Goal: Information Seeking & Learning: Find specific fact

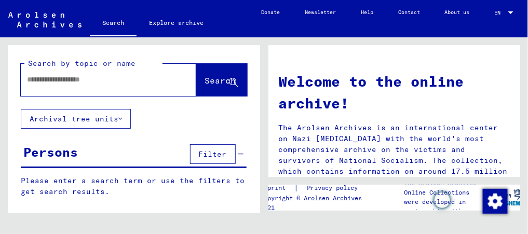
click at [46, 92] on div at bounding box center [108, 80] width 175 height 32
click at [55, 82] on input "text" at bounding box center [96, 79] width 138 height 11
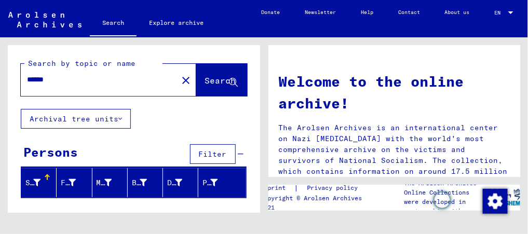
click at [33, 79] on input "******" at bounding box center [96, 79] width 138 height 11
click at [35, 79] on input "******" at bounding box center [96, 79] width 138 height 11
type input "****"
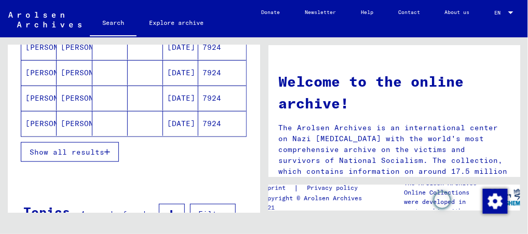
scroll to position [191, 0]
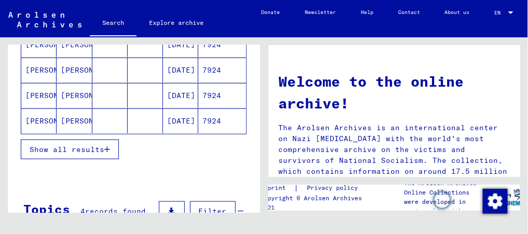
click at [44, 140] on button "Show all results" at bounding box center [70, 150] width 98 height 20
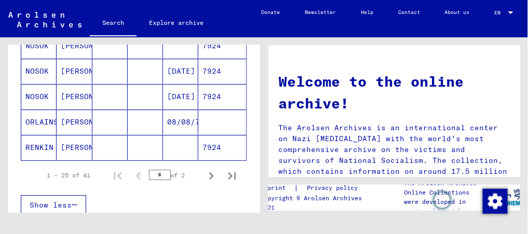
scroll to position [674, 0]
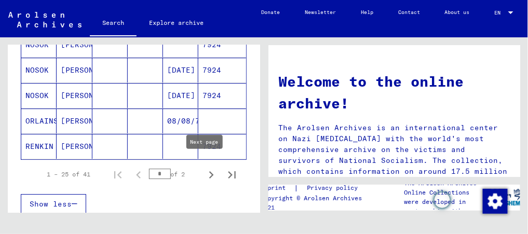
click at [208, 168] on icon "Next page" at bounding box center [211, 175] width 15 height 15
type input "*"
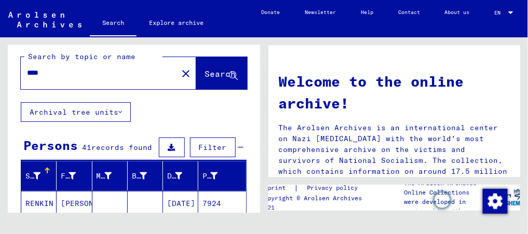
scroll to position [6, 0]
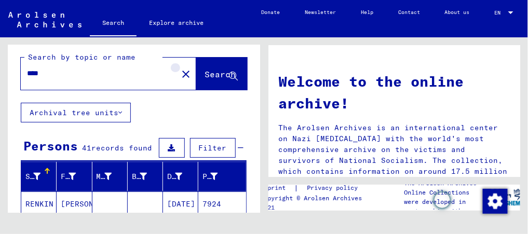
click at [180, 74] on mat-icon "close" at bounding box center [186, 74] width 12 height 12
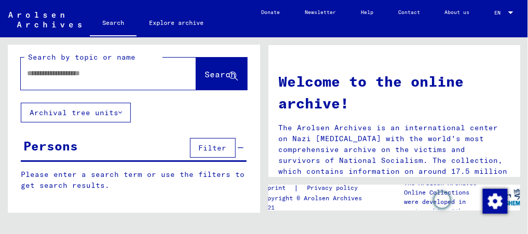
click at [120, 64] on div at bounding box center [93, 73] width 144 height 23
click at [114, 78] on input "text" at bounding box center [96, 73] width 138 height 11
type input "**********"
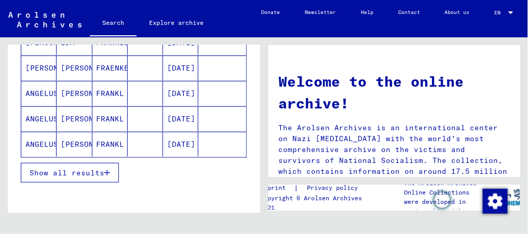
scroll to position [172, 0]
click at [88, 168] on span "Show all results" at bounding box center [67, 172] width 75 height 9
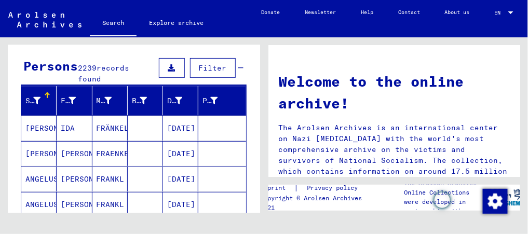
scroll to position [0, 0]
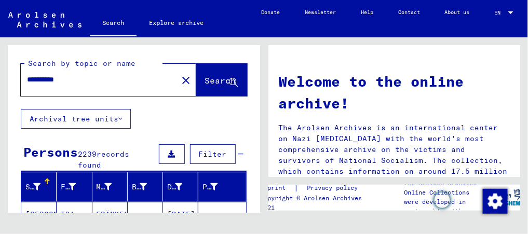
click at [77, 80] on input "**********" at bounding box center [96, 79] width 138 height 11
click at [211, 151] on span "Filter" at bounding box center [213, 153] width 28 height 9
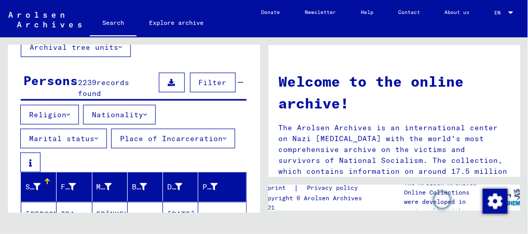
scroll to position [72, 0]
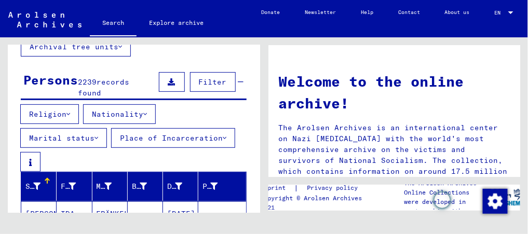
click at [127, 143] on font "Place of Incarceration" at bounding box center [171, 137] width 103 height 9
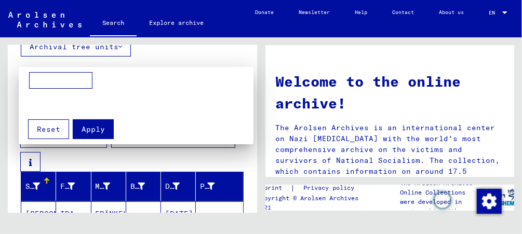
click at [52, 79] on input at bounding box center [60, 80] width 63 height 17
type input "**********"
click at [97, 119] on button "Apply" at bounding box center [93, 129] width 41 height 20
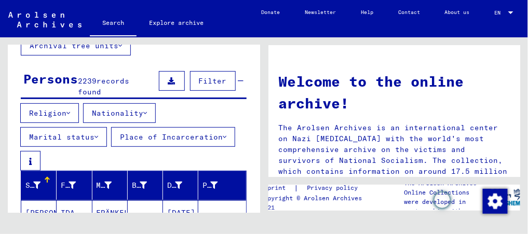
scroll to position [64, 0]
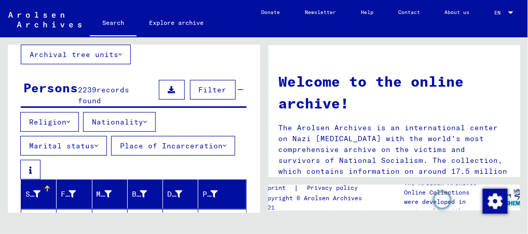
click at [136, 156] on button "Place of Incarceration" at bounding box center [173, 146] width 124 height 20
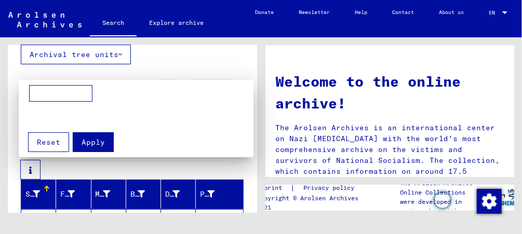
click at [43, 86] on input at bounding box center [60, 93] width 63 height 17
type input "**********"
click at [94, 138] on span "Apply" at bounding box center [92, 142] width 23 height 9
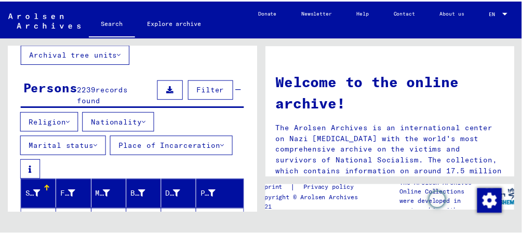
scroll to position [0, 0]
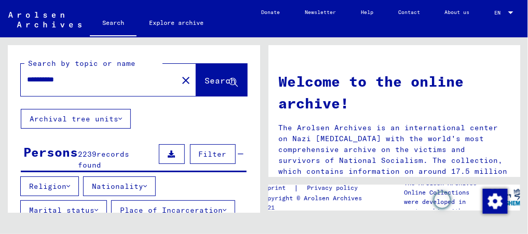
click at [33, 79] on input "**********" at bounding box center [96, 79] width 138 height 11
click at [141, 184] on font "Nationality" at bounding box center [117, 186] width 51 height 9
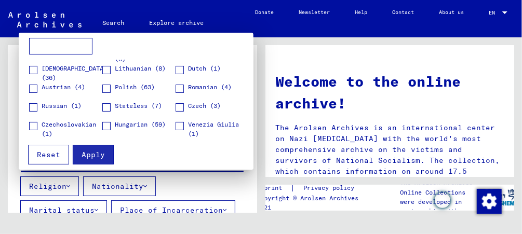
scroll to position [15, 0]
click at [35, 65] on span at bounding box center [33, 69] width 8 height 8
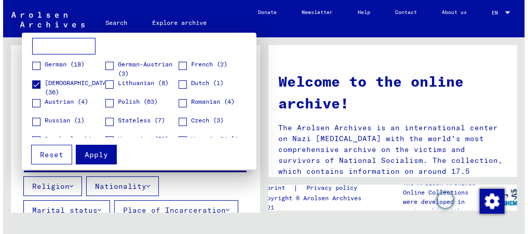
scroll to position [0, 0]
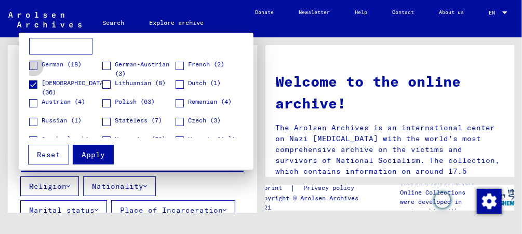
click at [35, 62] on span at bounding box center [33, 66] width 8 height 8
click at [95, 150] on span "Apply" at bounding box center [92, 154] width 23 height 9
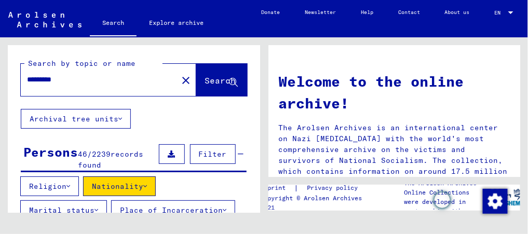
click at [70, 183] on icon at bounding box center [68, 186] width 4 height 7
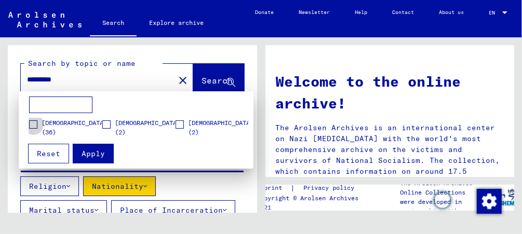
click at [40, 122] on label "[DEMOGRAPHIC_DATA] (36)" at bounding box center [68, 127] width 78 height 19
click at [91, 149] on span "Apply" at bounding box center [92, 153] width 23 height 9
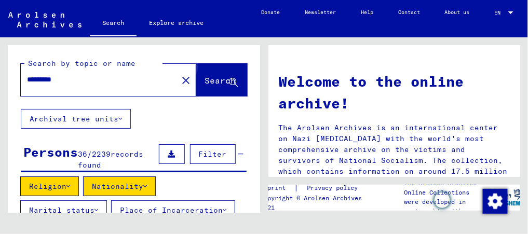
click at [212, 78] on span "Search" at bounding box center [220, 80] width 31 height 10
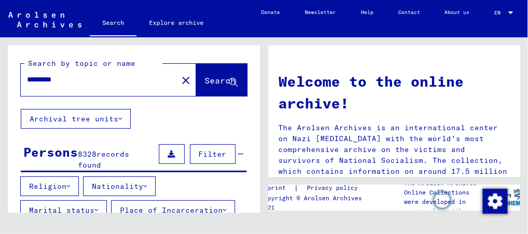
click at [49, 79] on input "********" at bounding box center [96, 79] width 138 height 11
type input "*******"
click at [74, 183] on button "Religion" at bounding box center [49, 186] width 59 height 20
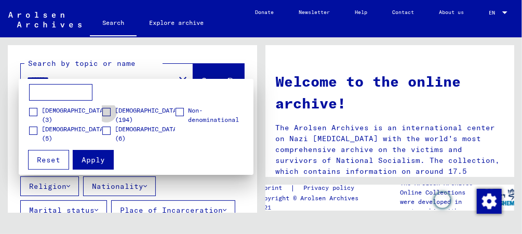
click at [105, 108] on span at bounding box center [106, 112] width 8 height 8
click at [97, 155] on span "Apply" at bounding box center [92, 159] width 23 height 9
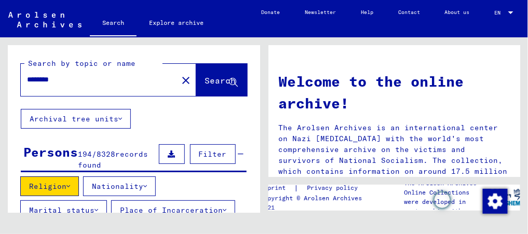
click at [143, 184] on font "Nationality" at bounding box center [117, 186] width 51 height 9
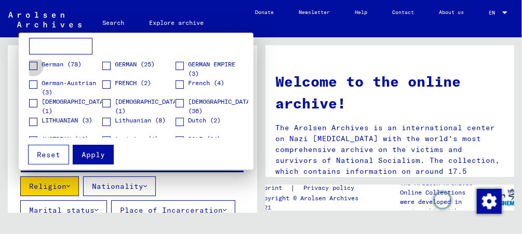
click at [32, 62] on span at bounding box center [33, 66] width 8 height 8
click at [180, 99] on span at bounding box center [179, 103] width 8 height 8
click at [106, 147] on button "Apply" at bounding box center [93, 155] width 41 height 20
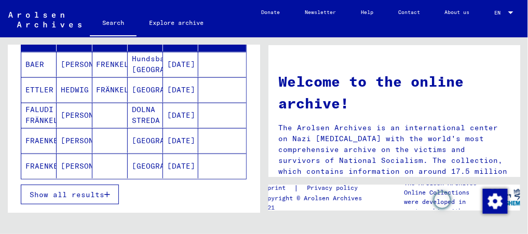
scroll to position [229, 0]
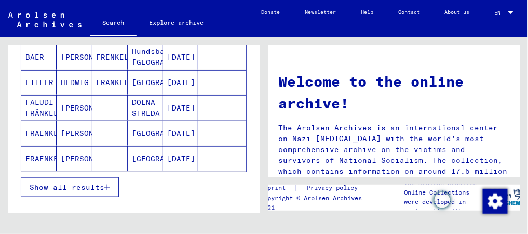
click at [83, 189] on span "Show all results" at bounding box center [67, 187] width 75 height 9
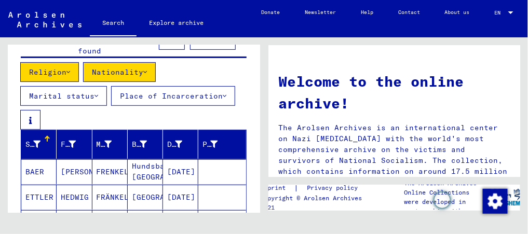
scroll to position [120, 0]
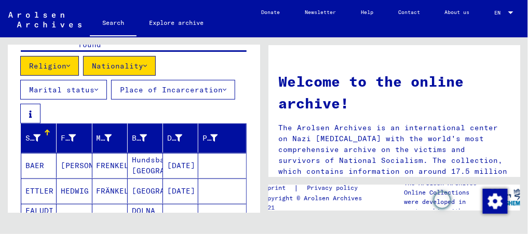
click at [129, 100] on button "Place of Incarceration" at bounding box center [173, 90] width 124 height 20
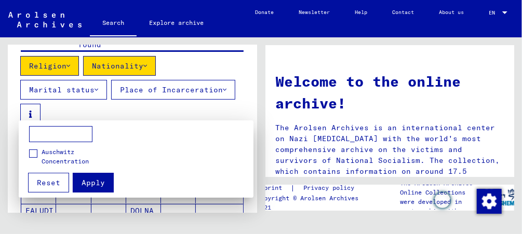
click at [206, 93] on div at bounding box center [261, 117] width 522 height 234
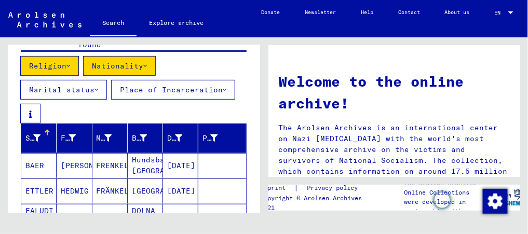
scroll to position [0, 0]
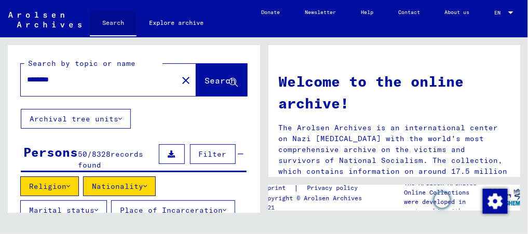
click at [113, 20] on link "Search" at bounding box center [113, 23] width 47 height 27
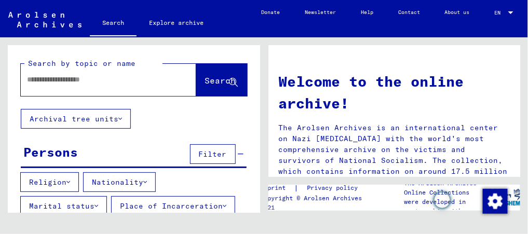
click at [115, 88] on div at bounding box center [93, 79] width 144 height 23
click at [100, 72] on div at bounding box center [93, 79] width 144 height 23
click at [102, 82] on input "text" at bounding box center [96, 79] width 138 height 11
type input "**********"
click at [208, 76] on span "Search" at bounding box center [220, 80] width 31 height 10
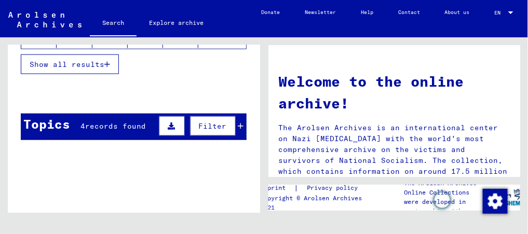
scroll to position [348, 0]
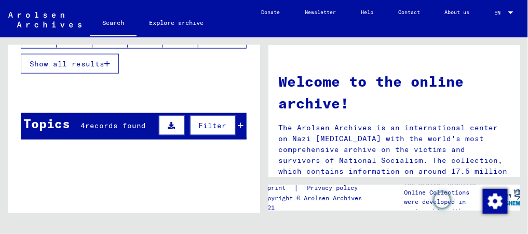
click at [110, 71] on button "Show all results" at bounding box center [70, 64] width 98 height 20
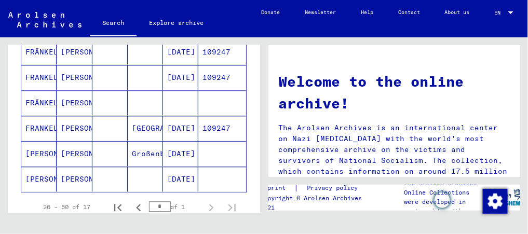
scroll to position [510, 0]
click at [136, 203] on icon "Previous page" at bounding box center [138, 206] width 5 height 7
type input "*"
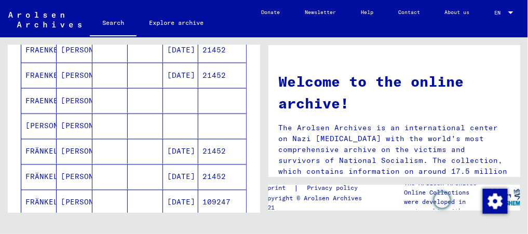
scroll to position [360, 0]
click at [78, 155] on mat-cell "[PERSON_NAME]" at bounding box center [74, 151] width 35 height 25
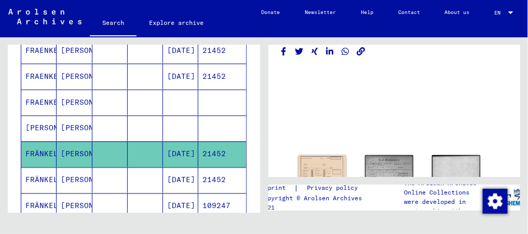
scroll to position [44, 0]
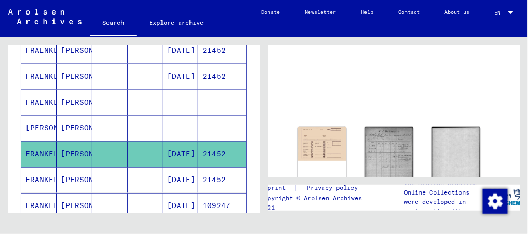
click at [118, 177] on mat-cell at bounding box center [109, 180] width 35 height 25
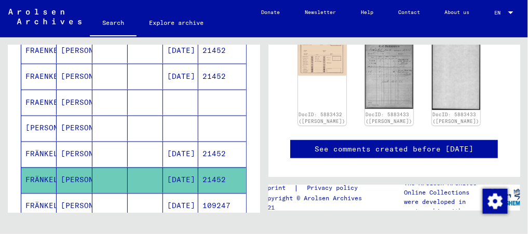
scroll to position [185, 0]
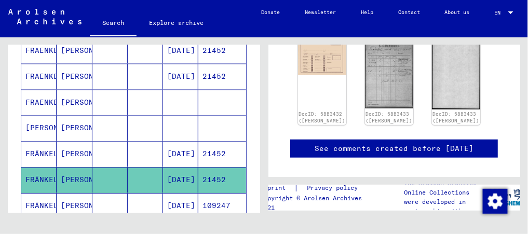
click at [167, 198] on mat-cell "[DATE]" at bounding box center [180, 206] width 35 height 25
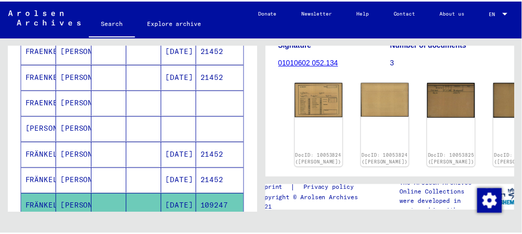
scroll to position [144, 0]
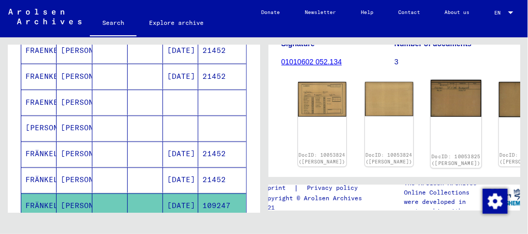
click at [431, 98] on img at bounding box center [456, 98] width 51 height 37
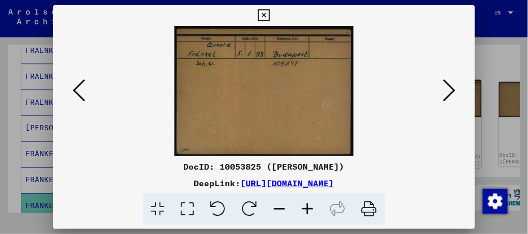
scroll to position [365, 0]
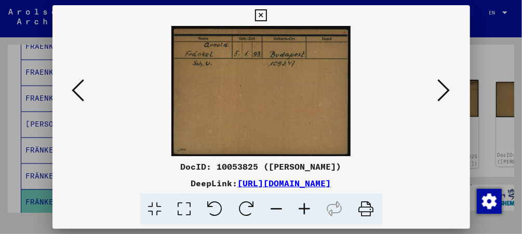
click at [390, 98] on div at bounding box center [260, 91] width 417 height 130
click at [267, 14] on button at bounding box center [261, 15] width 18 height 21
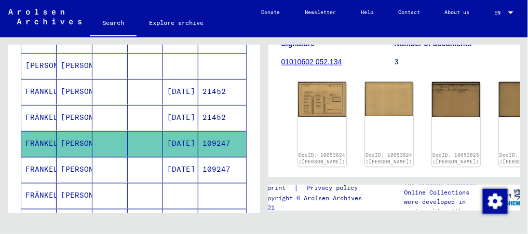
scroll to position [424, 0]
click at [138, 187] on mat-cell at bounding box center [145, 195] width 35 height 25
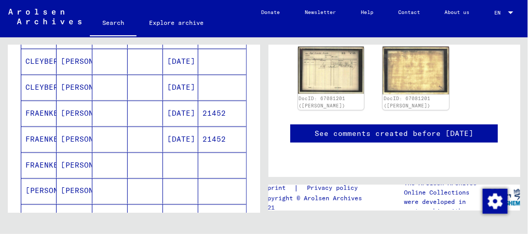
scroll to position [299, 0]
click at [116, 110] on mat-cell at bounding box center [109, 112] width 35 height 25
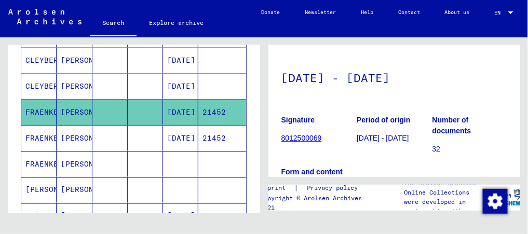
scroll to position [51, 0]
click at [309, 138] on link "8012500069" at bounding box center [301, 137] width 40 height 8
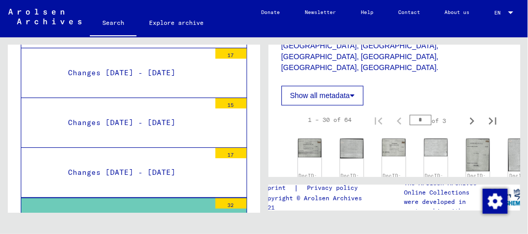
scroll to position [604, 0]
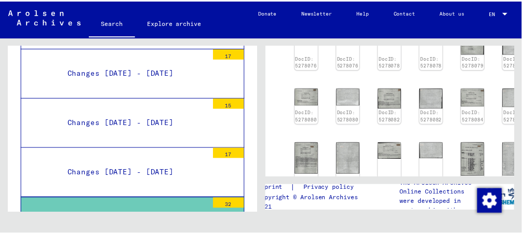
scroll to position [677, 0]
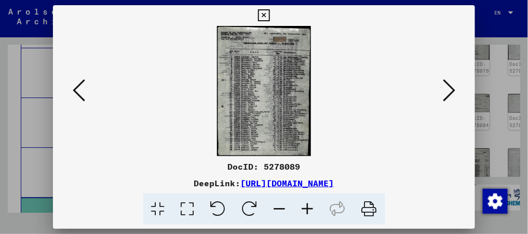
scroll to position [688, 0]
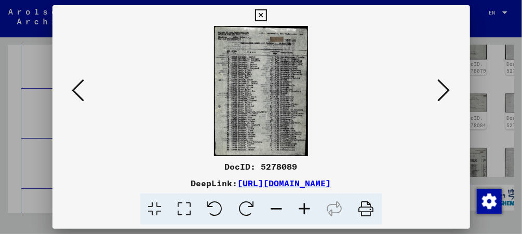
click at [389, 91] on div at bounding box center [260, 91] width 417 height 130
click at [219, 123] on img at bounding box center [261, 91] width 347 height 130
click at [455, 89] on div at bounding box center [260, 91] width 417 height 130
click at [447, 89] on icon at bounding box center [443, 90] width 12 height 25
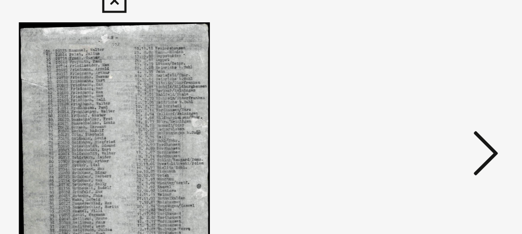
click at [448, 87] on icon at bounding box center [443, 90] width 12 height 25
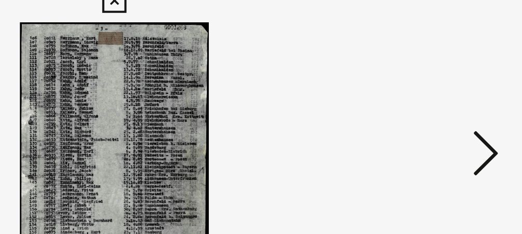
click at [448, 87] on icon at bounding box center [443, 90] width 12 height 25
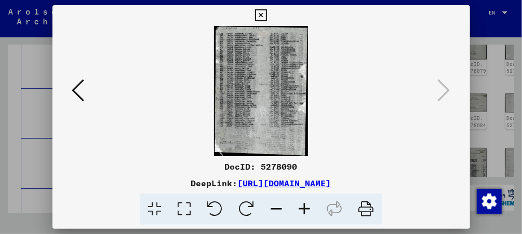
click at [260, 15] on icon at bounding box center [261, 15] width 12 height 12
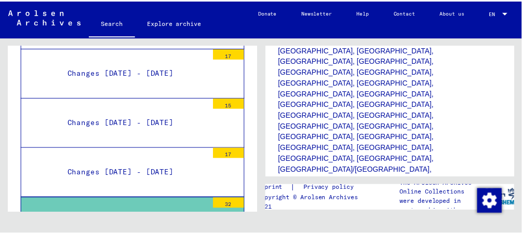
scroll to position [430, 0]
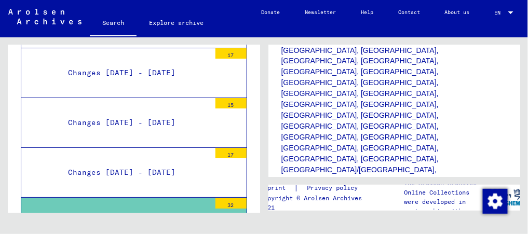
drag, startPoint x: 311, startPoint y: 94, endPoint x: 307, endPoint y: 78, distance: 16.5
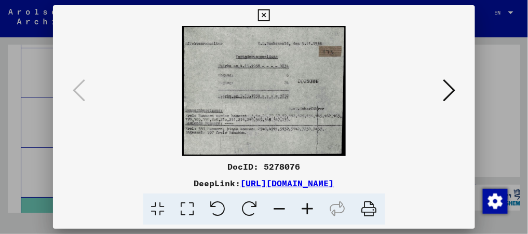
click at [307, 78] on img at bounding box center [264, 91] width 352 height 130
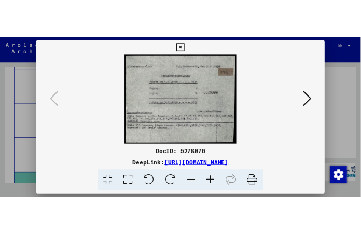
scroll to position [437, 0]
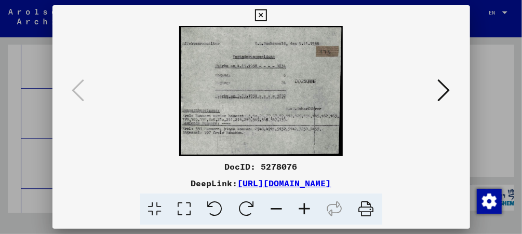
click at [449, 83] on icon at bounding box center [443, 90] width 12 height 25
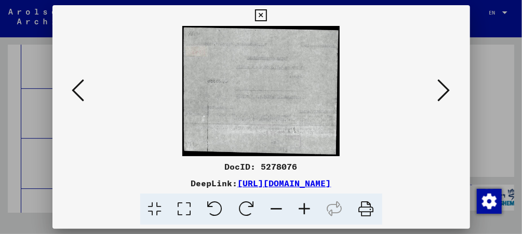
click at [449, 83] on icon at bounding box center [443, 90] width 12 height 25
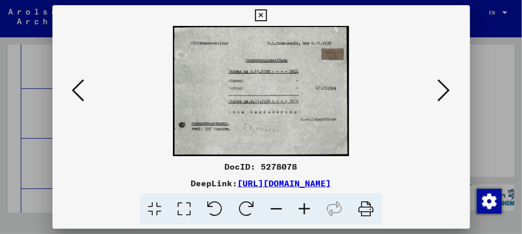
click at [449, 83] on icon at bounding box center [443, 90] width 12 height 25
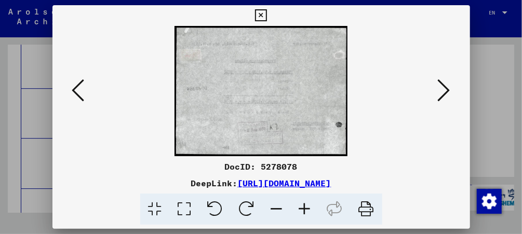
click at [449, 83] on icon at bounding box center [443, 90] width 12 height 25
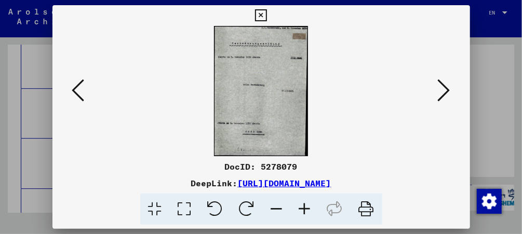
click at [449, 83] on icon at bounding box center [443, 90] width 12 height 25
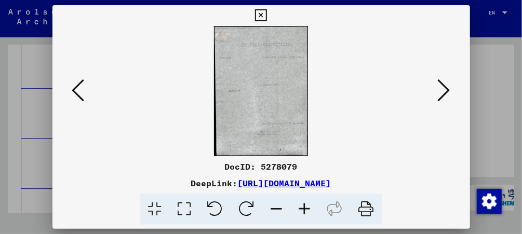
click at [449, 83] on icon at bounding box center [443, 90] width 12 height 25
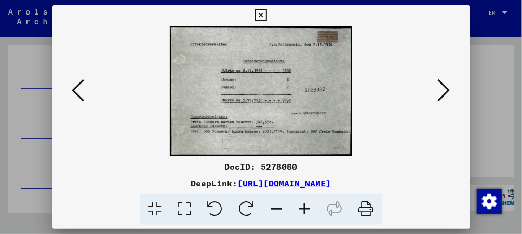
click at [449, 83] on icon at bounding box center [443, 90] width 12 height 25
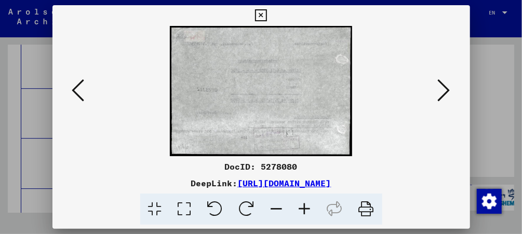
click at [449, 83] on icon at bounding box center [443, 90] width 12 height 25
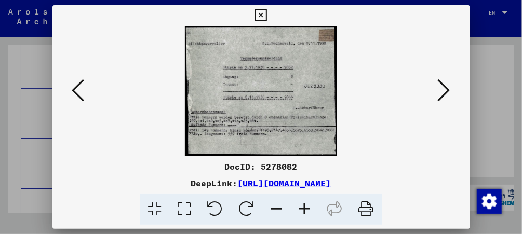
click at [449, 83] on icon at bounding box center [443, 90] width 12 height 25
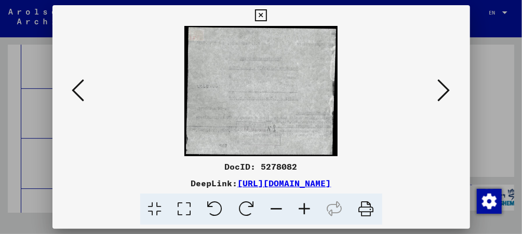
click at [449, 83] on icon at bounding box center [443, 90] width 12 height 25
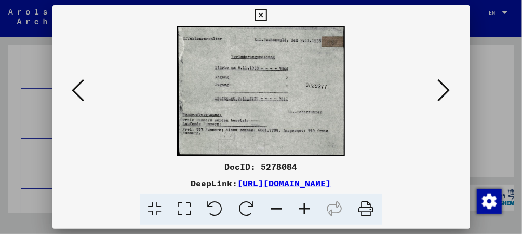
click at [449, 83] on icon at bounding box center [443, 90] width 12 height 25
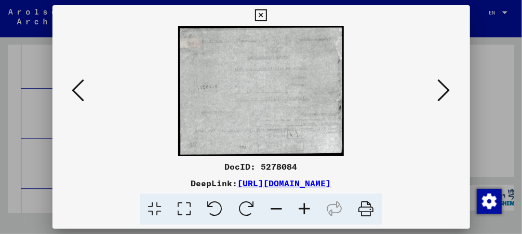
click at [449, 83] on icon at bounding box center [443, 90] width 12 height 25
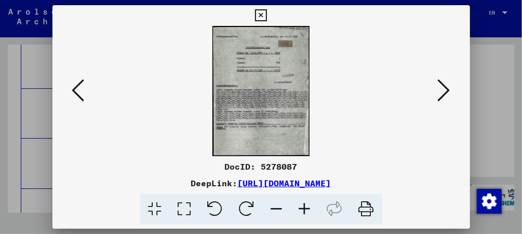
click at [449, 83] on icon at bounding box center [443, 90] width 12 height 25
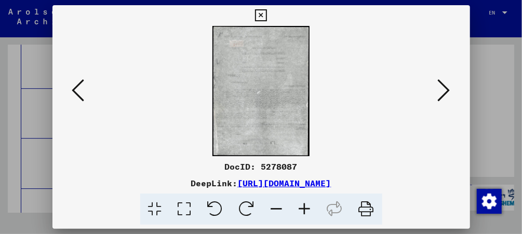
click at [449, 83] on icon at bounding box center [443, 90] width 12 height 25
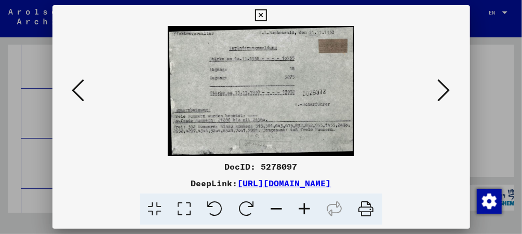
click at [449, 83] on icon at bounding box center [443, 90] width 12 height 25
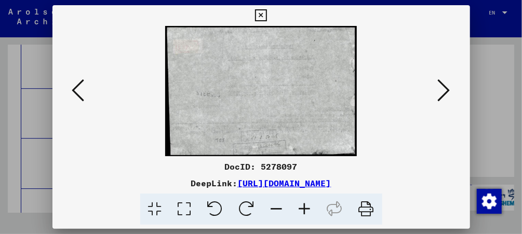
click at [449, 83] on icon at bounding box center [443, 90] width 12 height 25
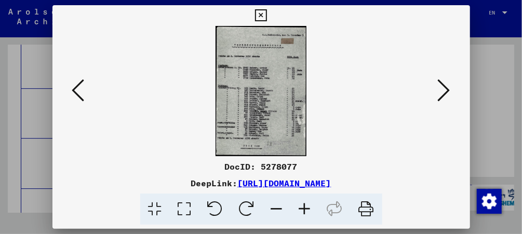
click at [444, 85] on icon at bounding box center [443, 90] width 12 height 25
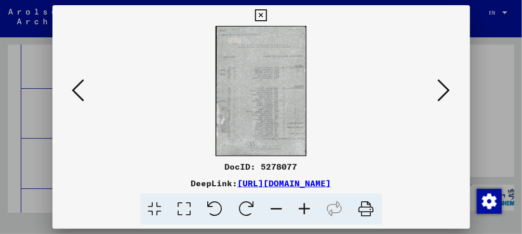
click at [444, 85] on icon at bounding box center [443, 90] width 12 height 25
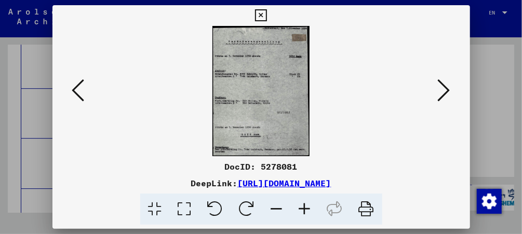
click at [444, 85] on icon at bounding box center [443, 90] width 12 height 25
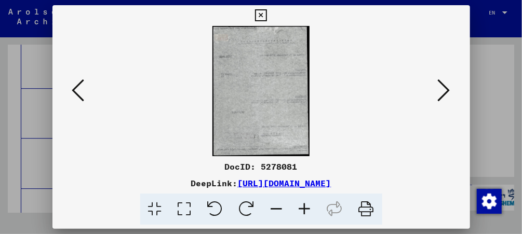
click at [444, 85] on icon at bounding box center [443, 90] width 12 height 25
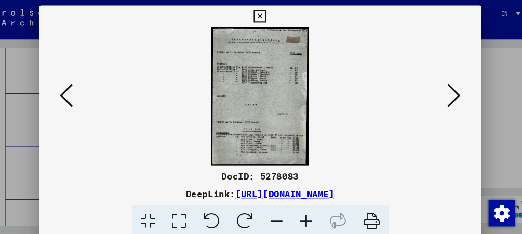
click at [450, 83] on icon at bounding box center [443, 90] width 12 height 25
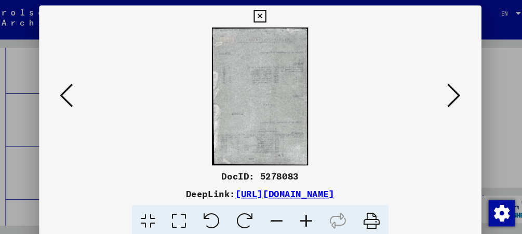
click at [450, 83] on icon at bounding box center [443, 90] width 12 height 25
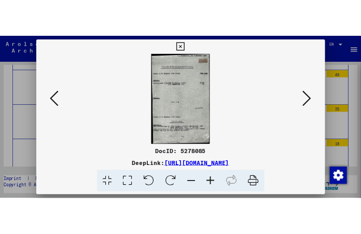
scroll to position [7162, 0]
